Goal: Task Accomplishment & Management: Use online tool/utility

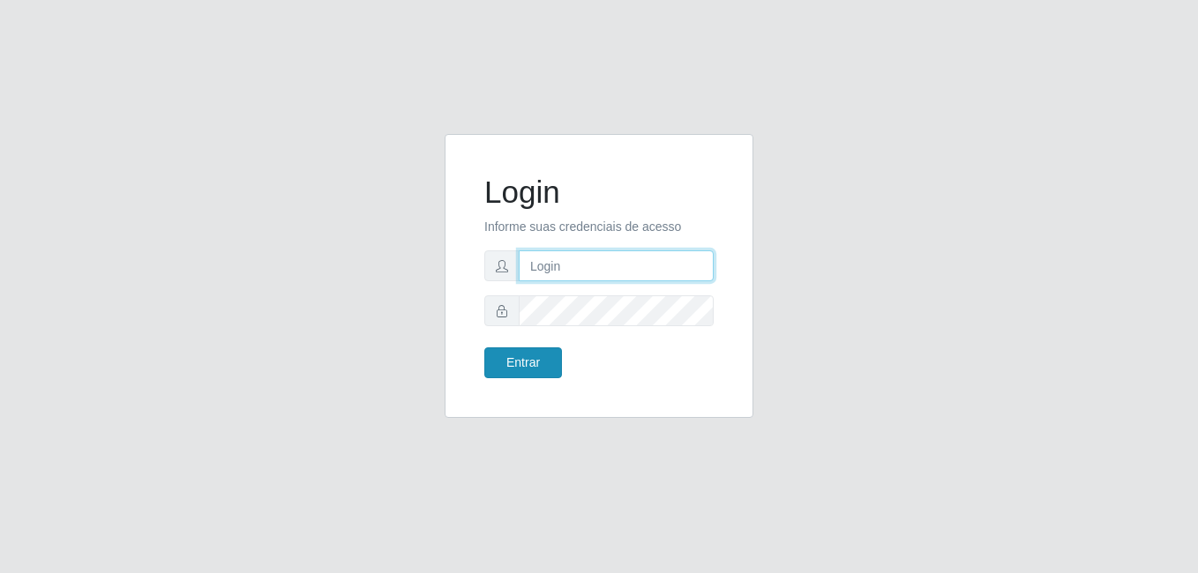
type input "[PERSON_NAME]"
click at [548, 353] on button "Entrar" at bounding box center [523, 363] width 78 height 31
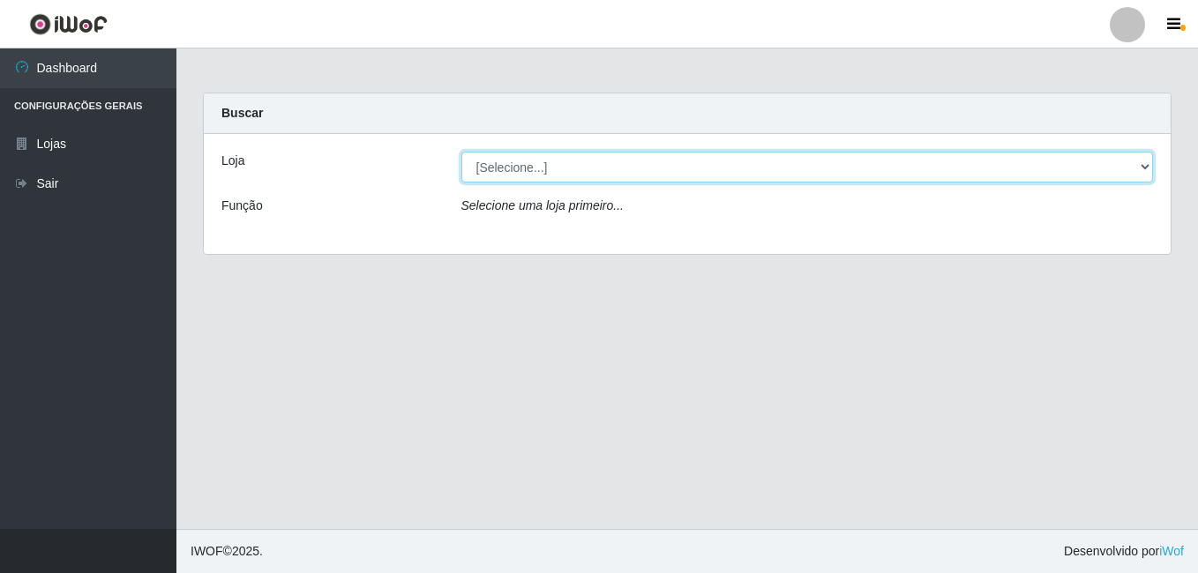
click at [495, 161] on select "[Selecione...] [PERSON_NAME]" at bounding box center [807, 167] width 692 height 31
select select "230"
click at [461, 152] on select "[Selecione...] [PERSON_NAME]" at bounding box center [807, 167] width 692 height 31
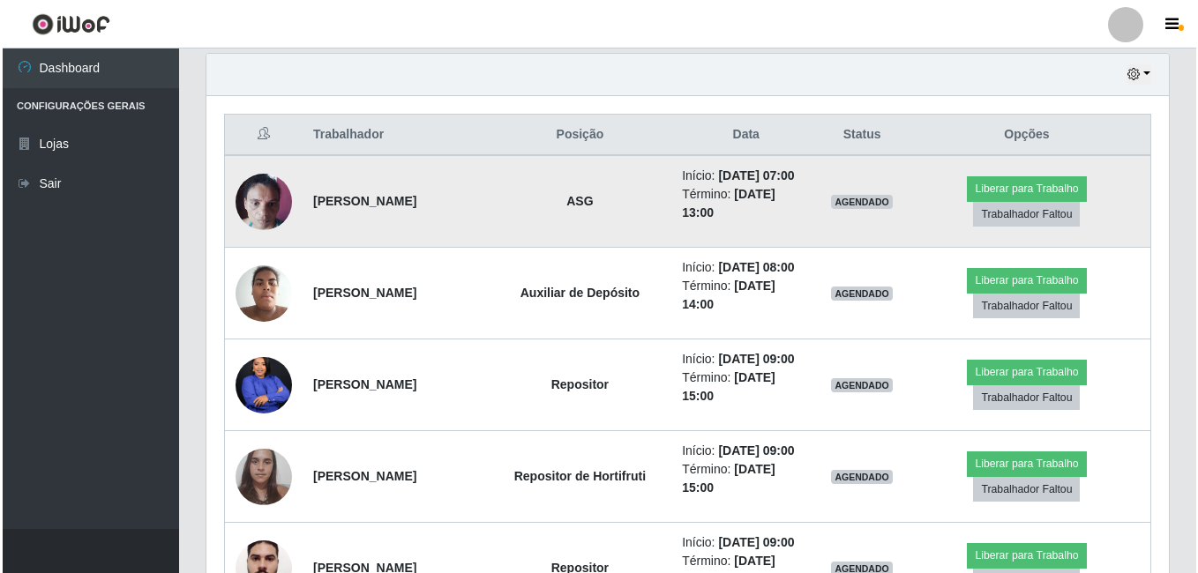
scroll to position [706, 0]
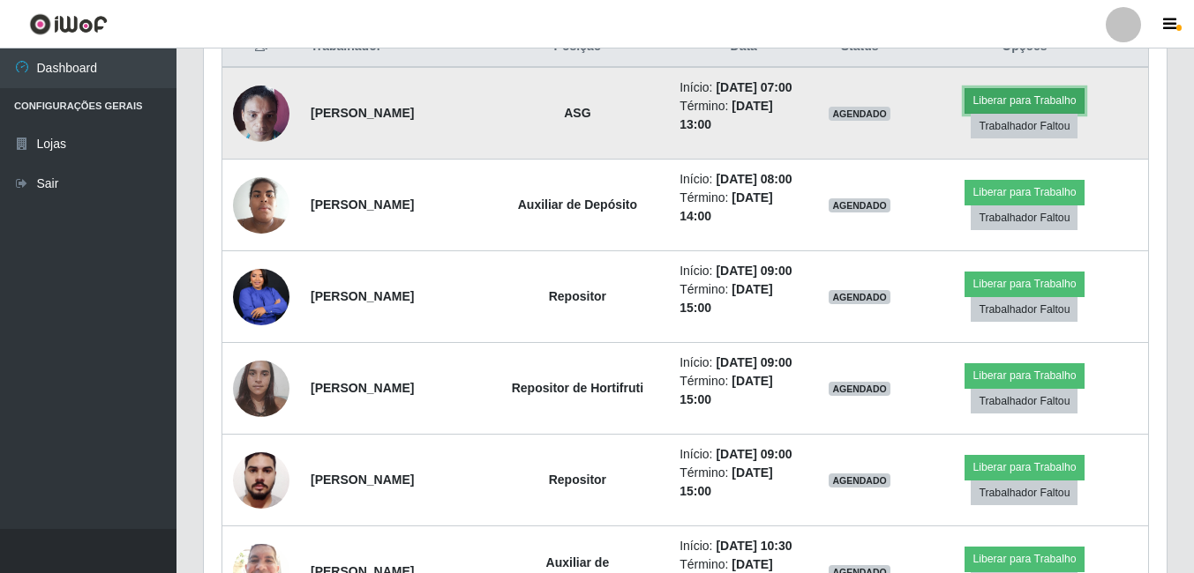
click at [990, 108] on button "Liberar para Trabalho" at bounding box center [1023, 100] width 119 height 25
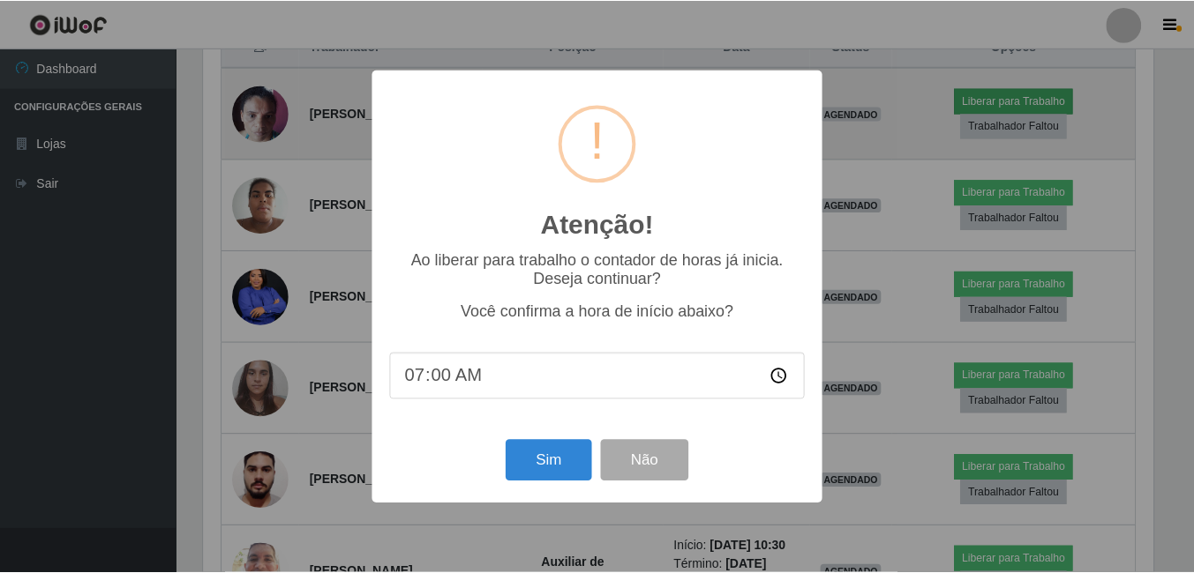
scroll to position [366, 954]
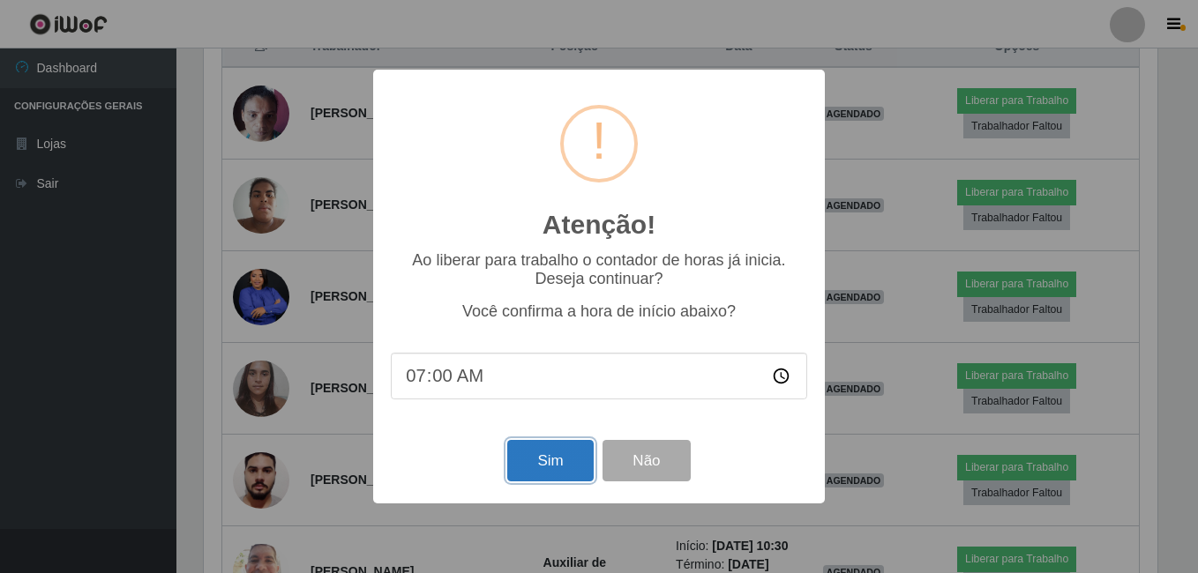
click at [537, 453] on button "Sim" at bounding box center [550, 460] width 86 height 41
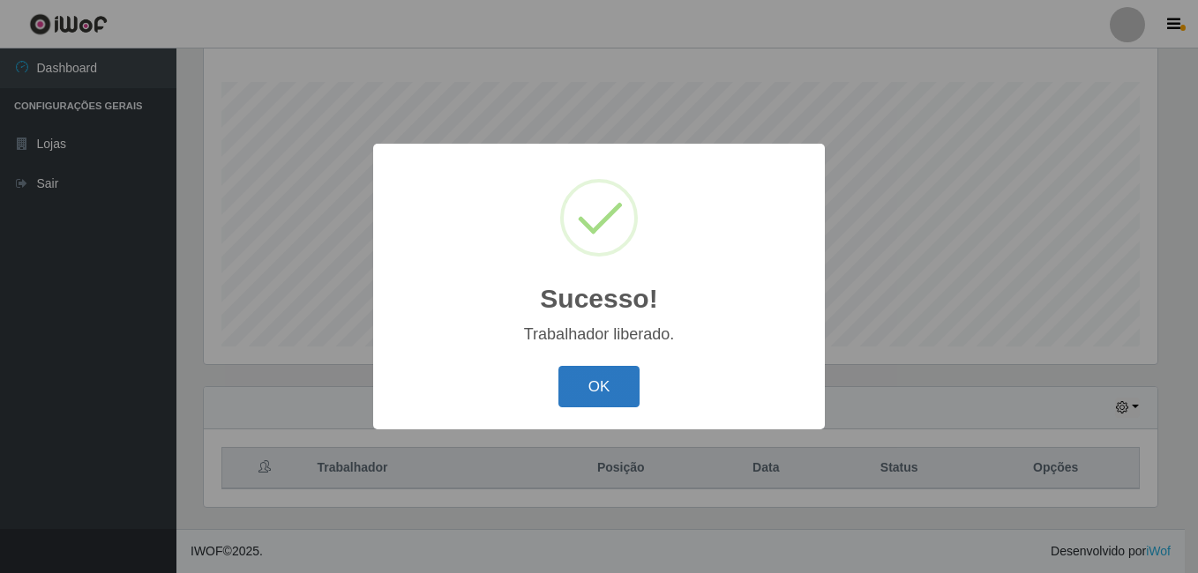
click at [610, 386] on button "OK" at bounding box center [599, 386] width 82 height 41
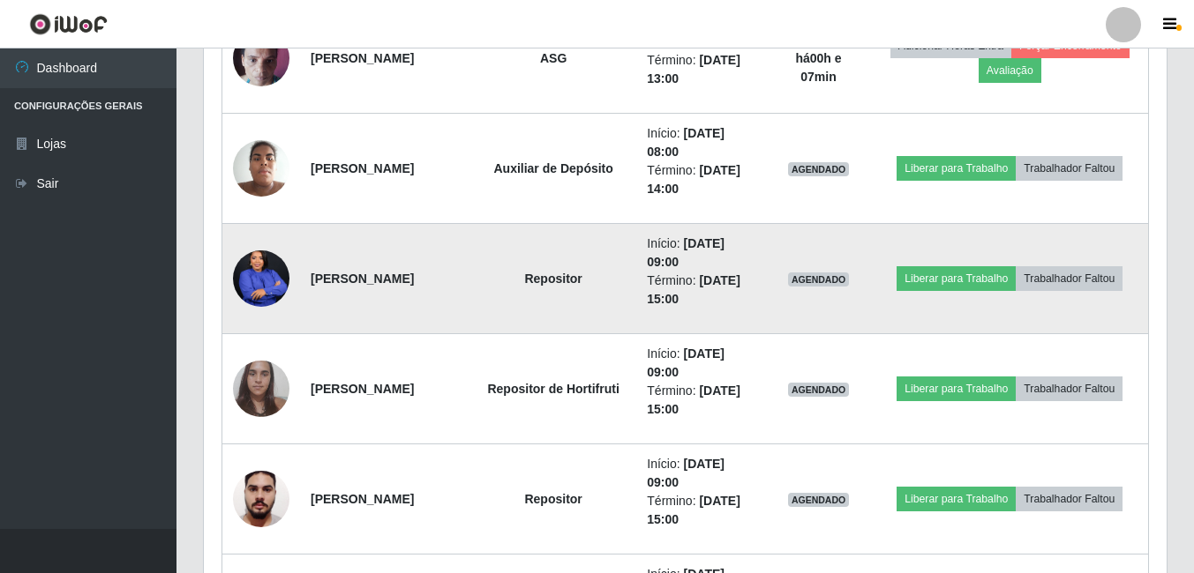
scroll to position [813, 0]
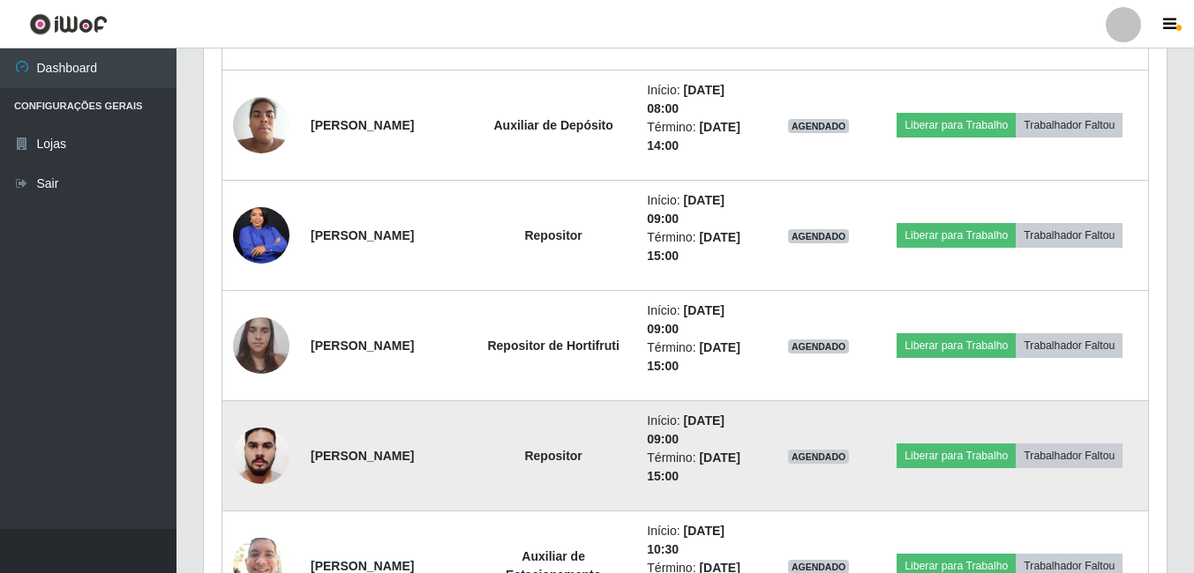
click at [287, 448] on img at bounding box center [261, 455] width 56 height 75
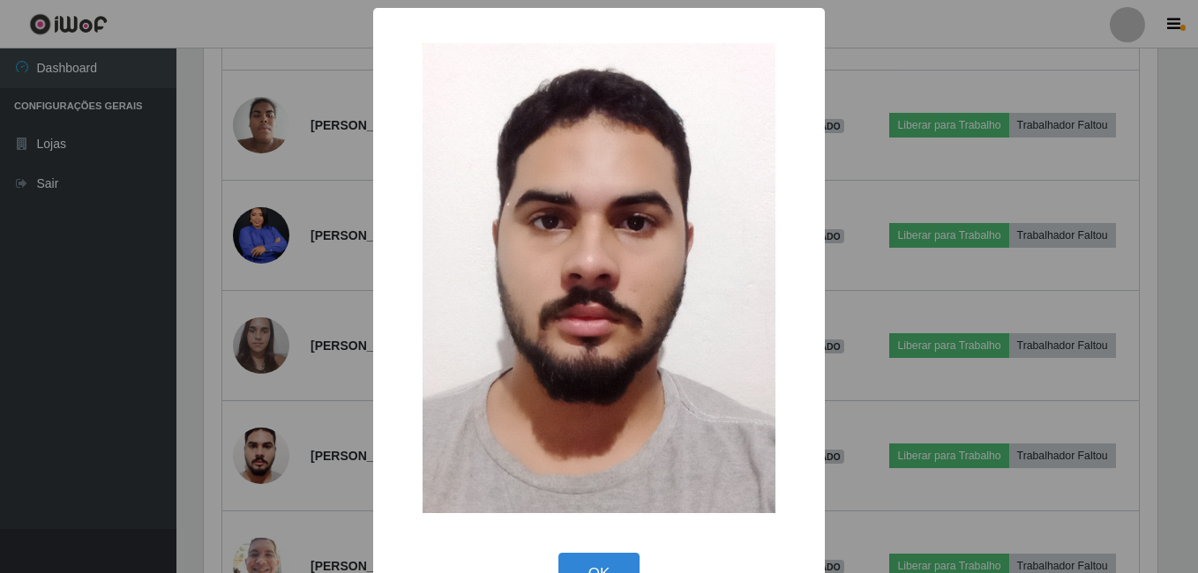
click at [312, 426] on div "× OK Cancel" at bounding box center [599, 286] width 1198 height 573
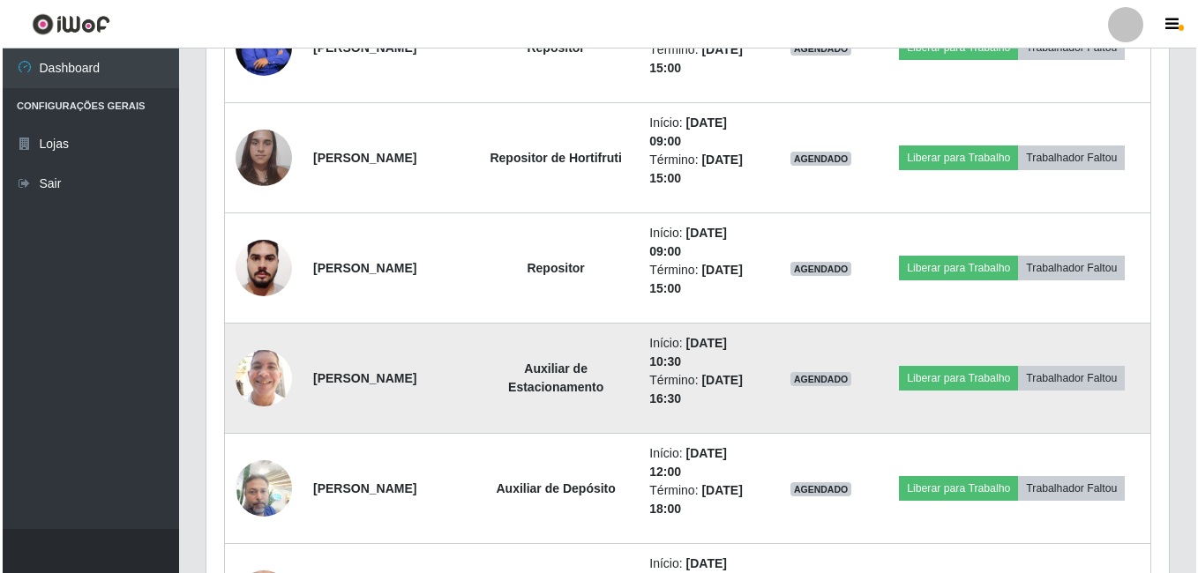
scroll to position [1078, 0]
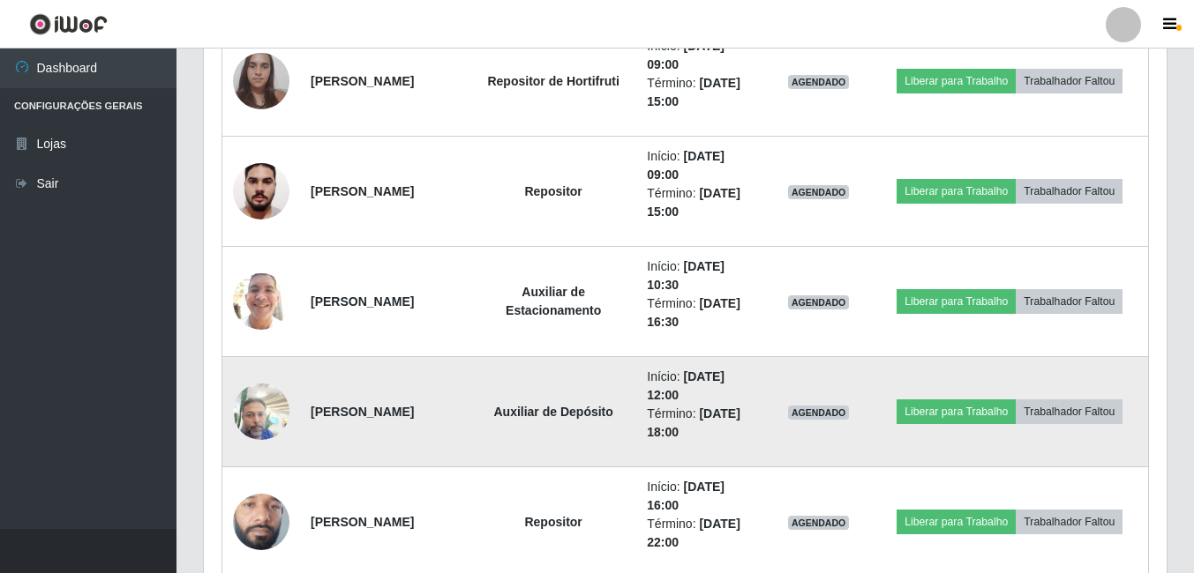
click at [257, 417] on img at bounding box center [261, 411] width 56 height 75
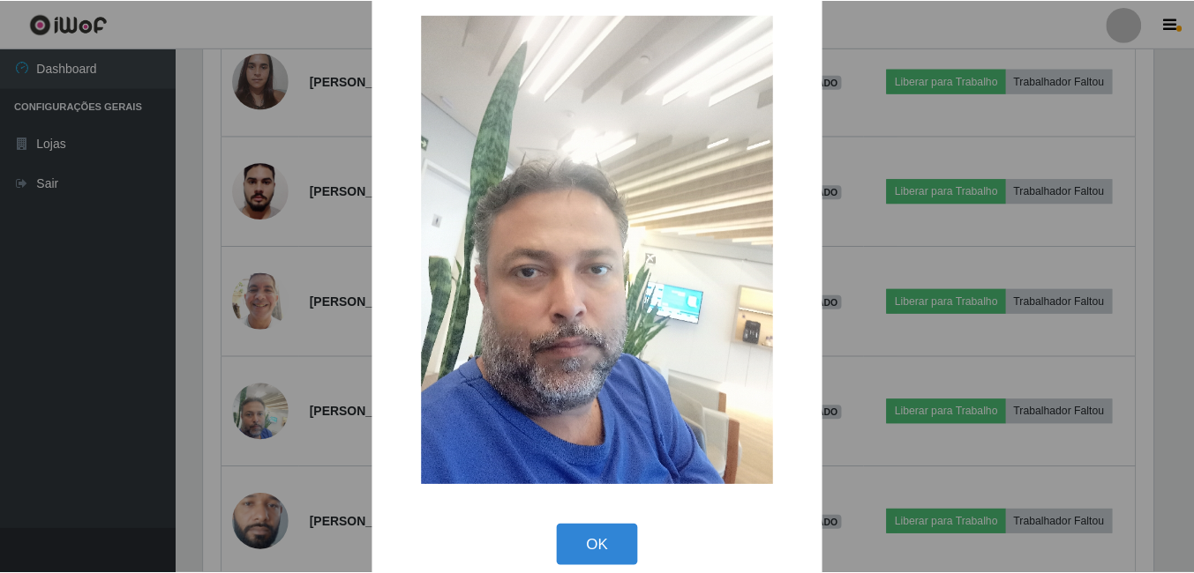
scroll to position [51, 0]
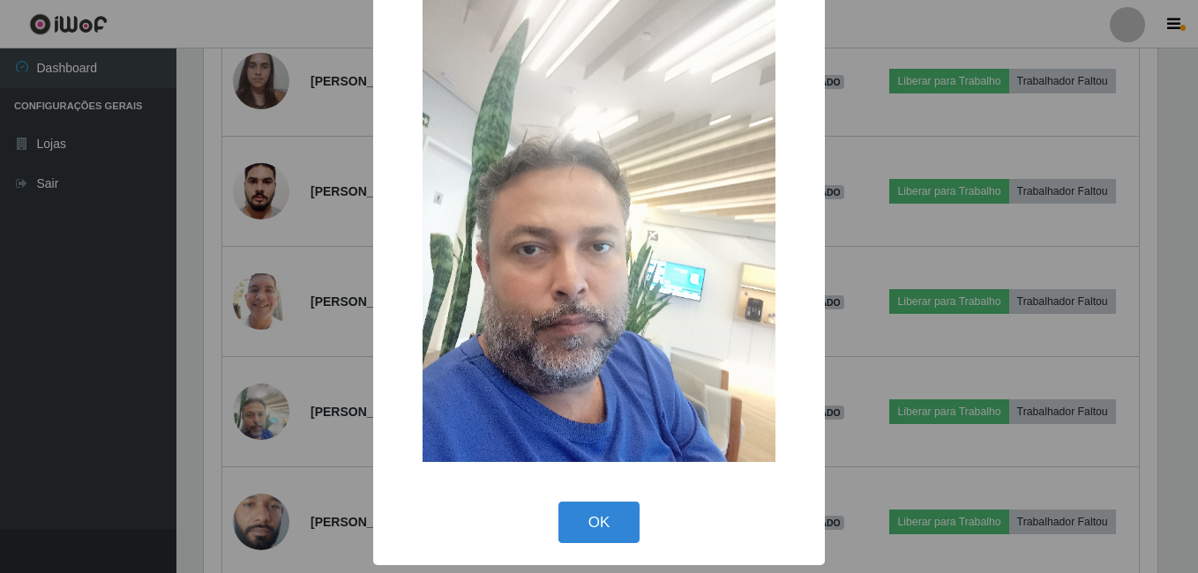
click at [320, 337] on div "× OK Cancel" at bounding box center [599, 286] width 1198 height 573
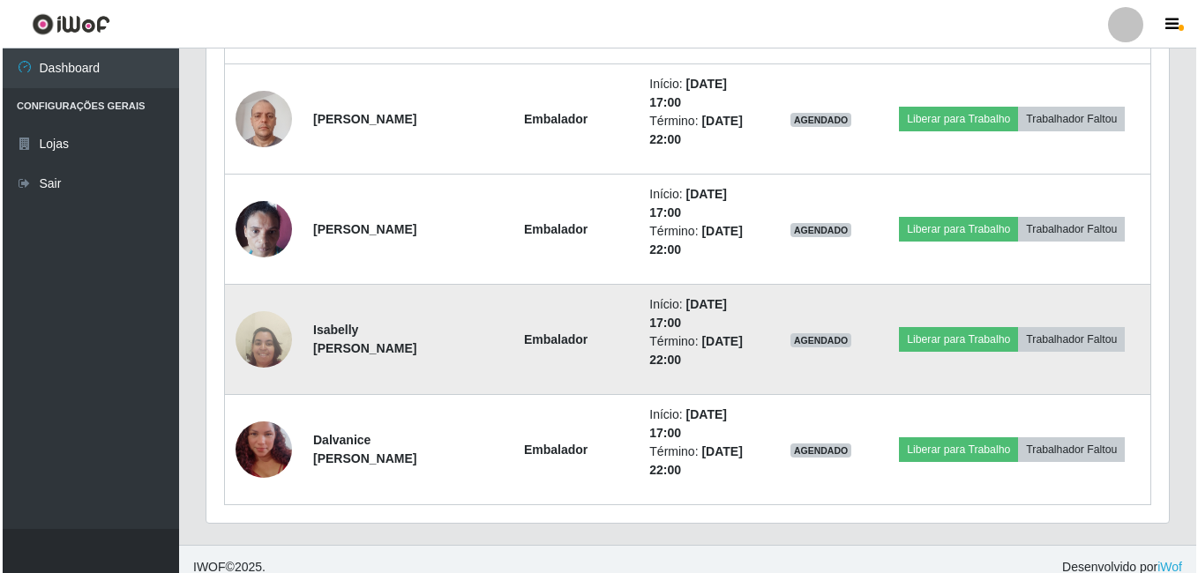
scroll to position [1828, 0]
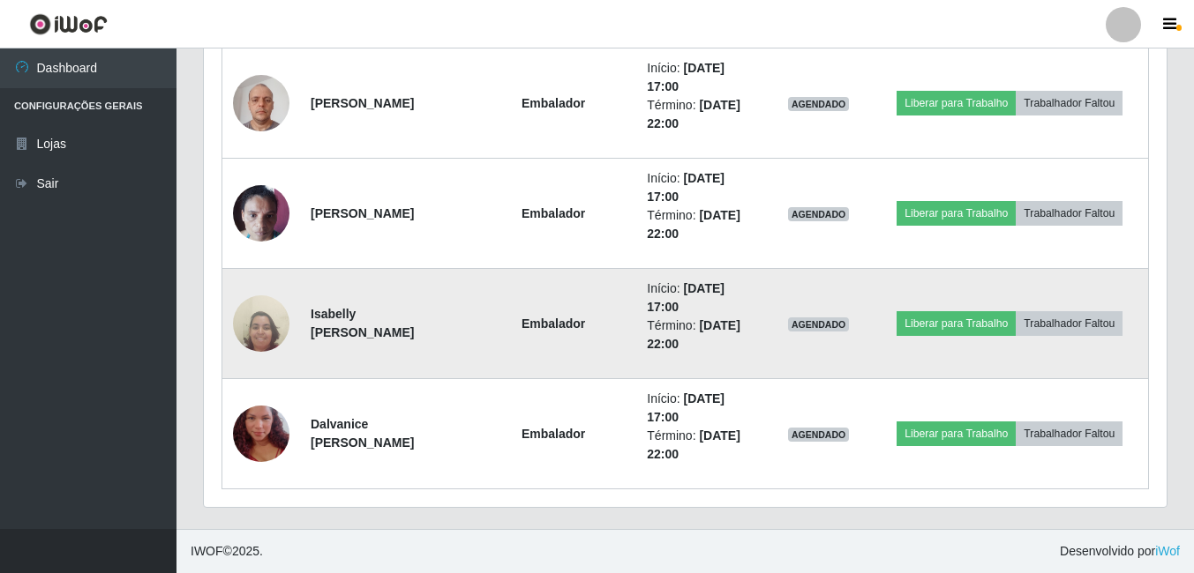
click at [243, 333] on img at bounding box center [261, 324] width 56 height 76
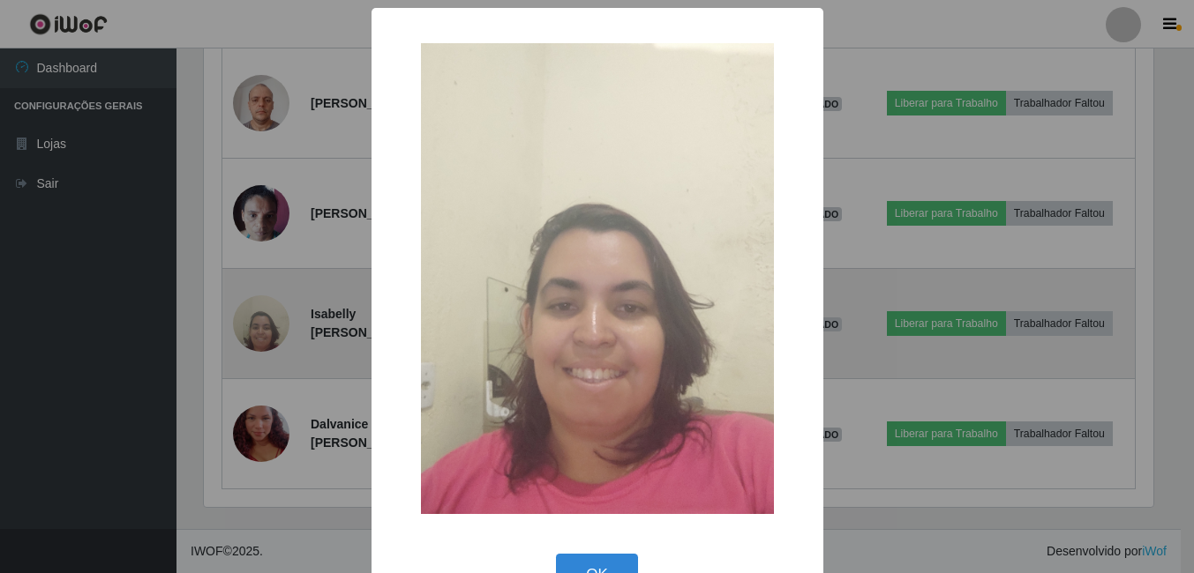
scroll to position [366, 954]
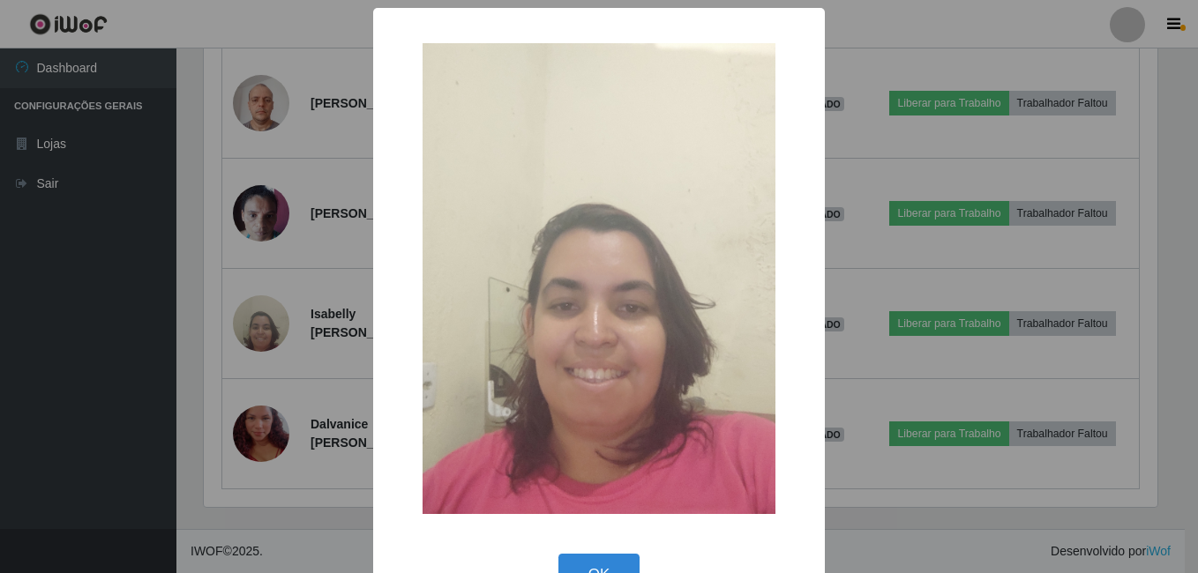
click at [273, 318] on div "× OK Cancel" at bounding box center [599, 286] width 1198 height 573
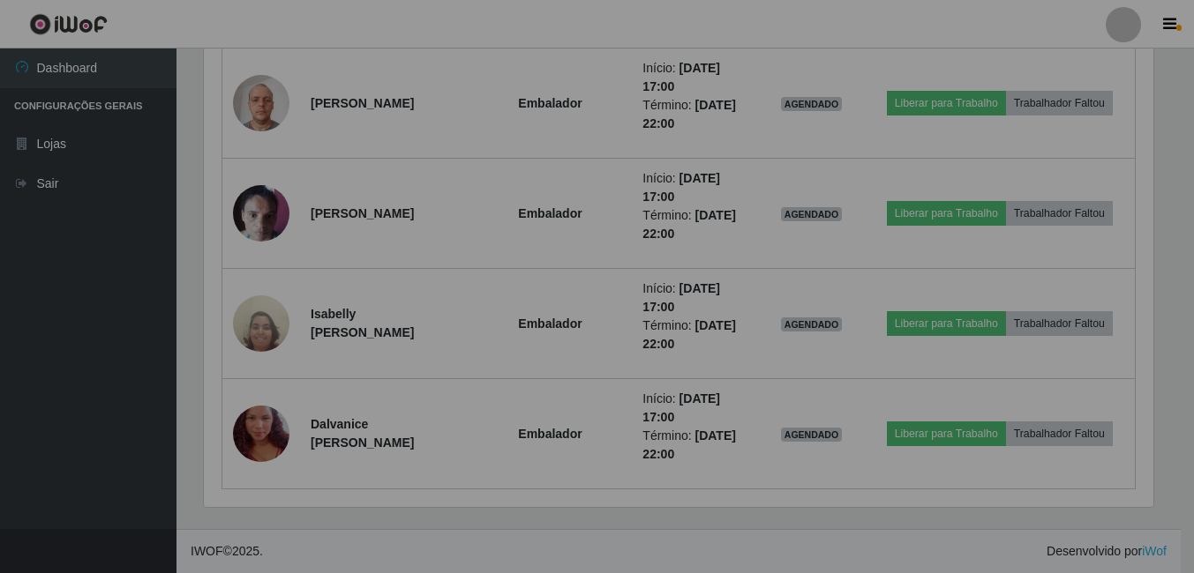
scroll to position [366, 962]
